Goal: Task Accomplishment & Management: Manage account settings

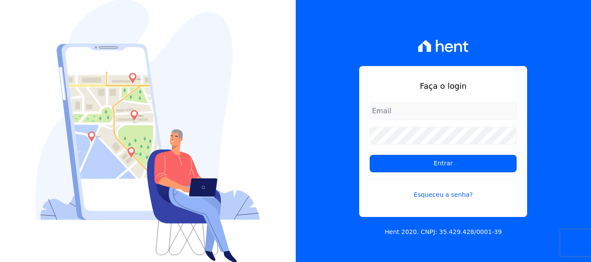
click at [418, 110] on input "email" at bounding box center [443, 111] width 147 height 18
type input "[EMAIL_ADDRESS][DOMAIN_NAME]"
click at [436, 192] on link "Esqueceu a senha?" at bounding box center [443, 189] width 147 height 20
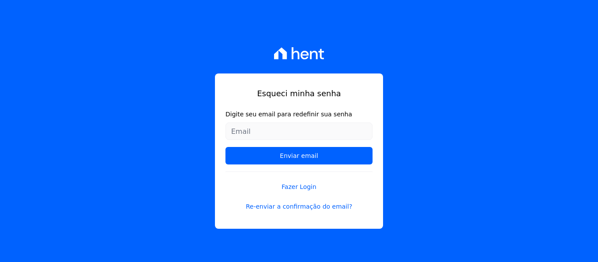
click at [291, 131] on input "Digite seu email para redefinir sua senha" at bounding box center [298, 132] width 147 height 18
type input "[EMAIL_ADDRESS][DOMAIN_NAME]"
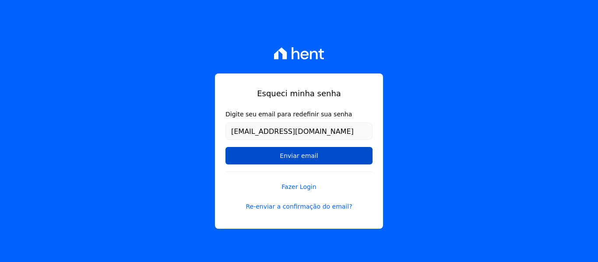
click at [299, 155] on input "Enviar email" at bounding box center [298, 156] width 147 height 18
click at [291, 157] on input "Enviar email" at bounding box center [298, 156] width 147 height 18
click at [318, 157] on input "Enviar email" at bounding box center [298, 156] width 147 height 18
click at [298, 154] on input "Enviar email" at bounding box center [298, 156] width 147 height 18
click at [341, 154] on input "Enviar email" at bounding box center [298, 156] width 147 height 18
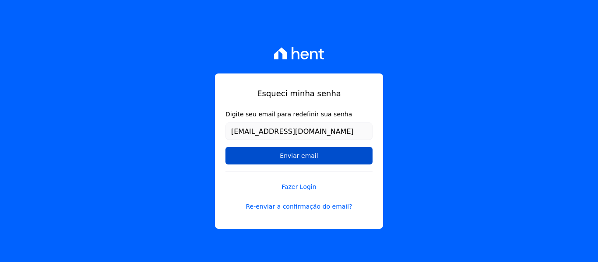
click at [295, 155] on input "Enviar email" at bounding box center [298, 156] width 147 height 18
click at [291, 154] on input "Enviar email" at bounding box center [298, 156] width 147 height 18
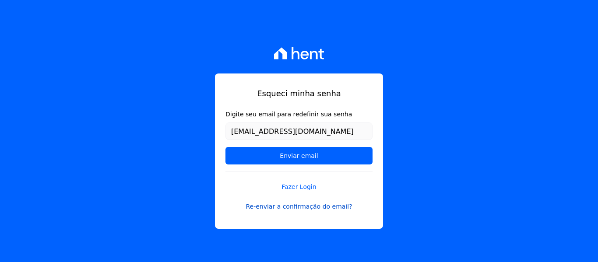
click at [293, 206] on link "Re-enviar a confirmação do email?" at bounding box center [298, 206] width 147 height 9
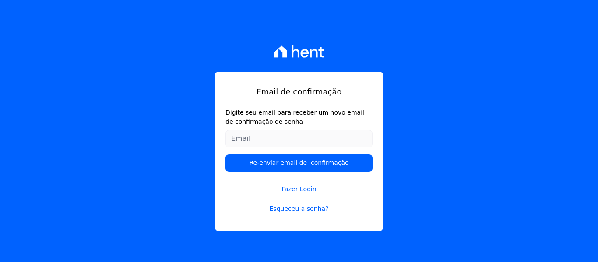
click at [268, 138] on input "Digite seu email para receber um novo email de confirmação de senha" at bounding box center [298, 139] width 147 height 18
type input "[EMAIL_ADDRESS][DOMAIN_NAME]"
